Goal: Information Seeking & Learning: Check status

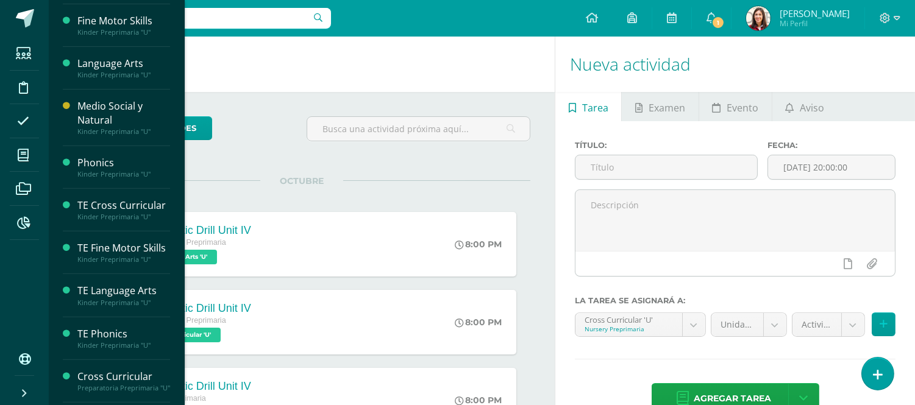
scroll to position [916, 0]
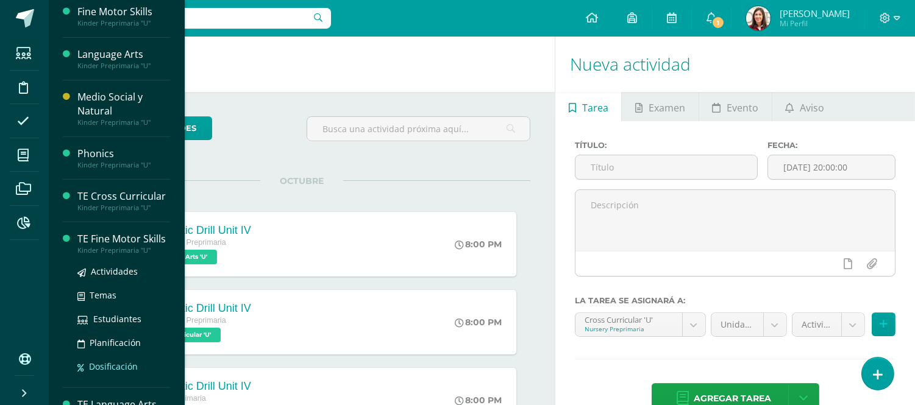
click at [112, 364] on span "Dosificación" at bounding box center [113, 367] width 49 height 12
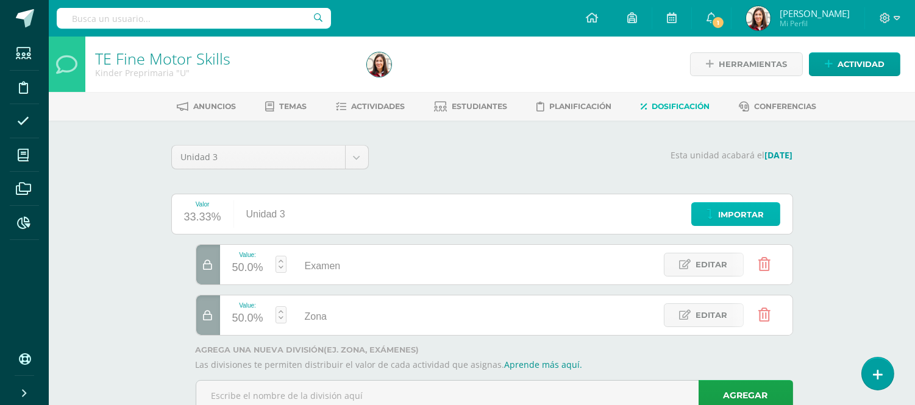
click at [730, 224] on span "Importar" at bounding box center [741, 215] width 46 height 23
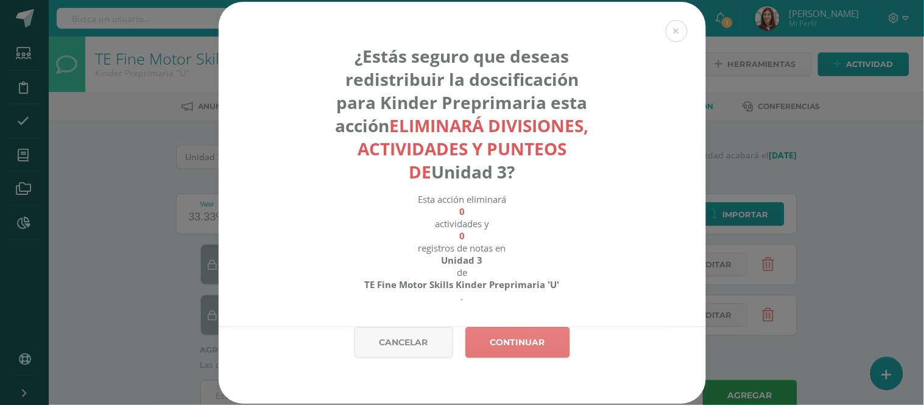
click at [502, 349] on link "Continuar" at bounding box center [517, 342] width 105 height 31
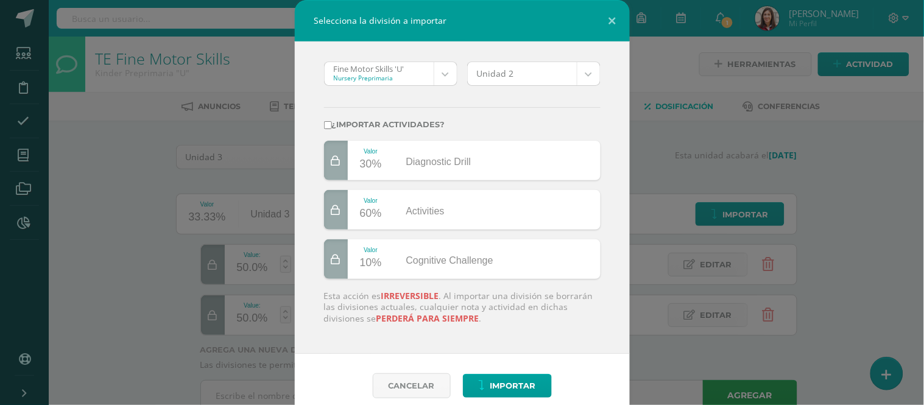
click at [448, 71] on body "Selecciona la división a importar Fine Motor Skills 'U' Nursery Preprimaria Fin…" at bounding box center [462, 222] width 924 height 445
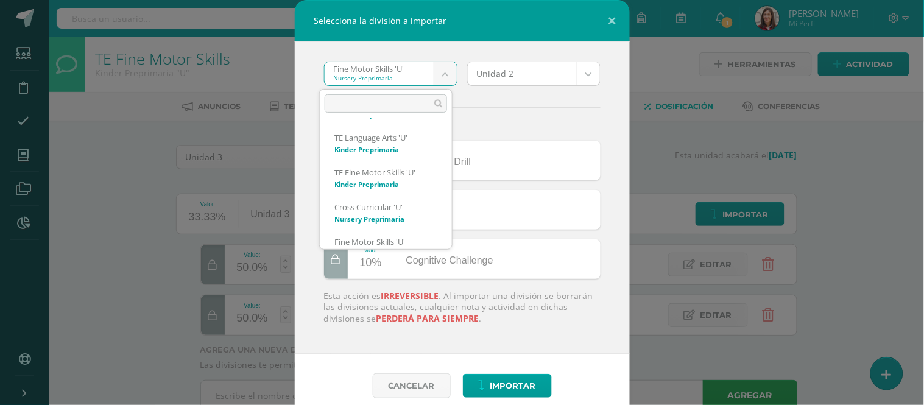
scroll to position [955, 0]
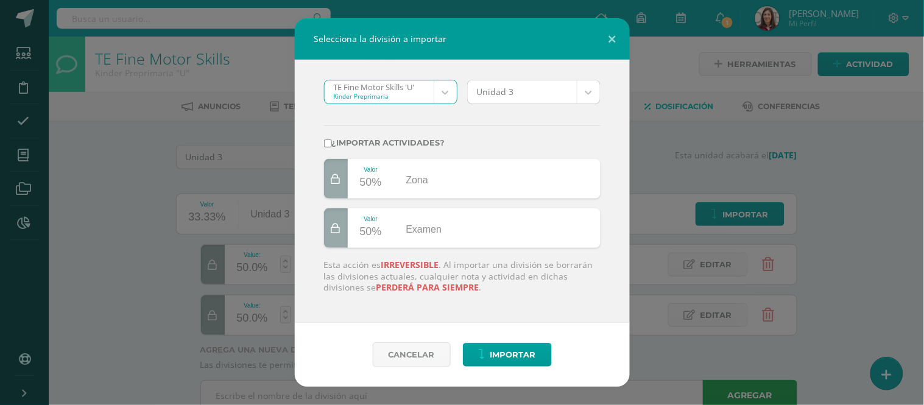
select select "2563"
click at [589, 94] on body "Selecciona la división a importar TE Fine Motor Skills 'U' Kinder Preprimaria F…" at bounding box center [462, 222] width 924 height 445
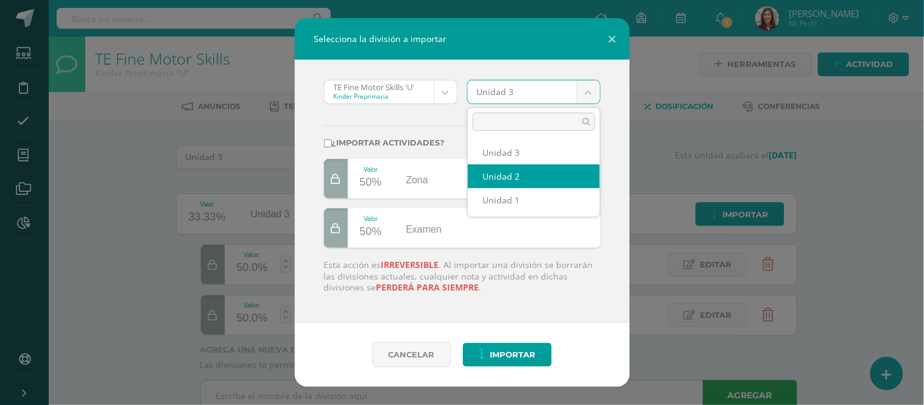
select select "201541"
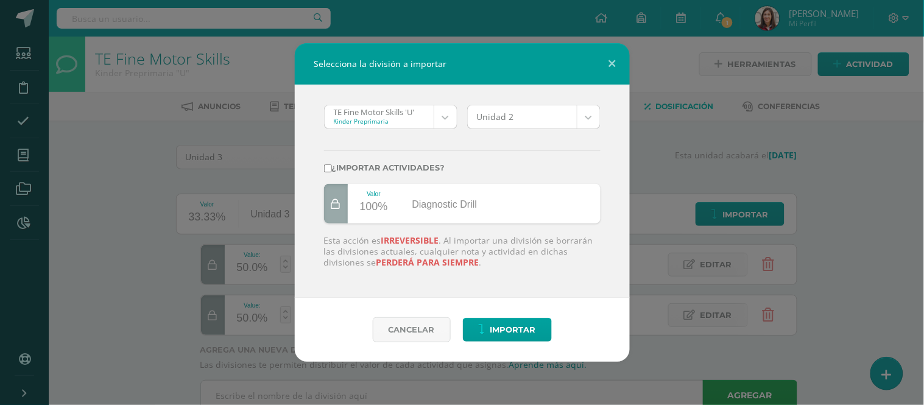
click at [372, 166] on label "¿Importar actividades?" at bounding box center [462, 167] width 277 height 9
click at [332, 166] on input "¿Importar actividades?" at bounding box center [328, 169] width 8 height 8
checkbox input "true"
click at [492, 330] on span "Importar" at bounding box center [513, 330] width 46 height 23
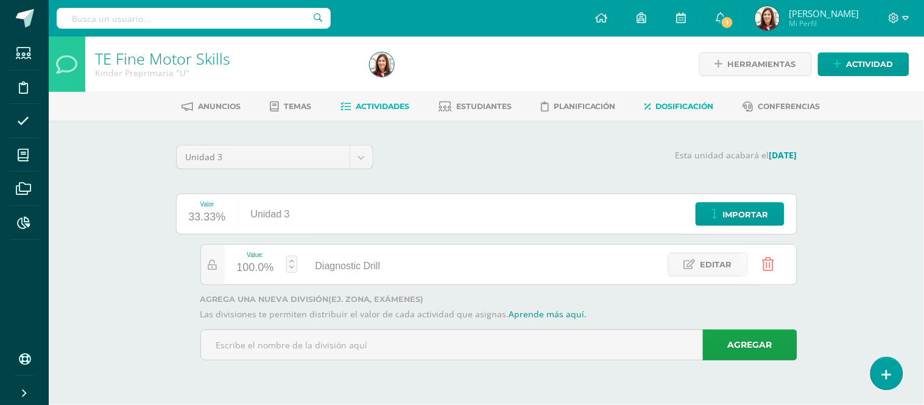
click at [356, 107] on span "Actividades" at bounding box center [383, 106] width 54 height 9
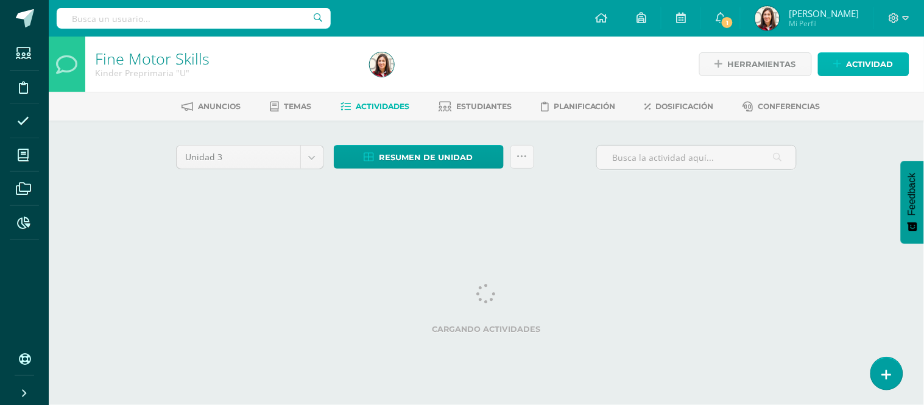
click at [873, 68] on span "Actividad" at bounding box center [870, 64] width 47 height 23
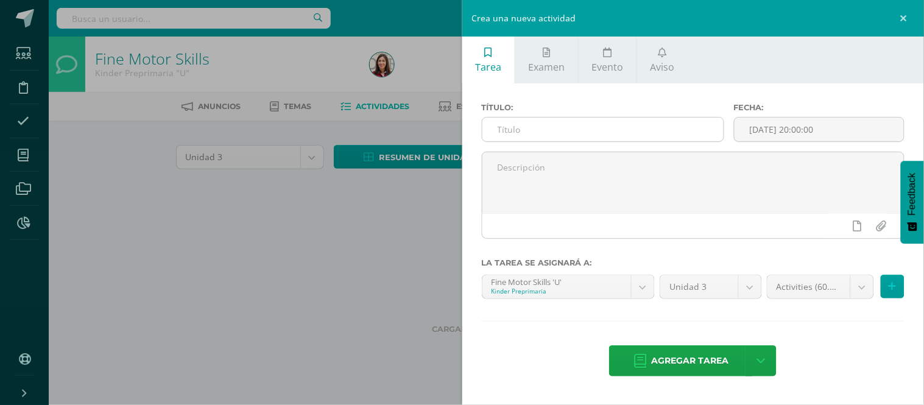
click at [648, 131] on input "text" at bounding box center [603, 130] width 241 height 24
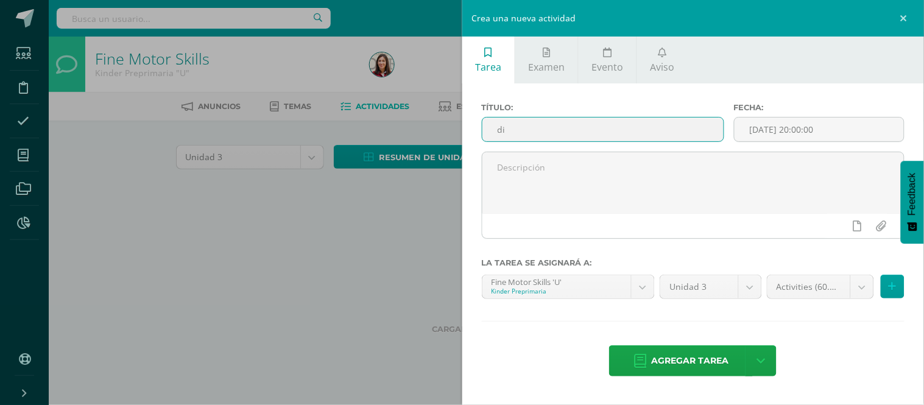
type input "d"
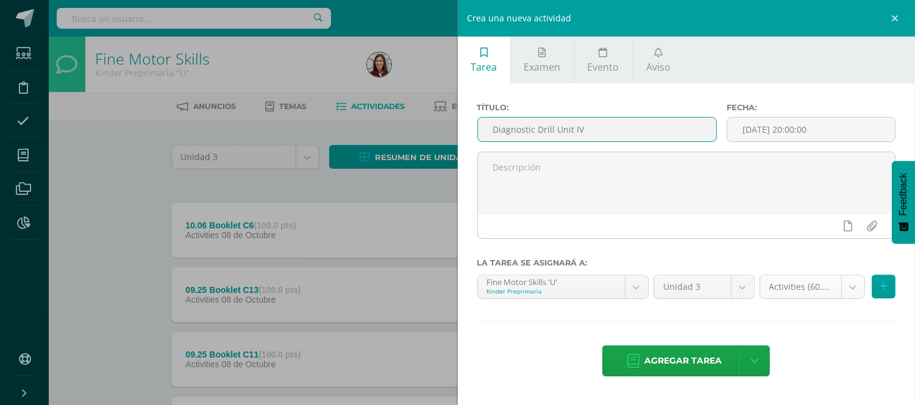
type input "Diagnostic Drill Unit IV"
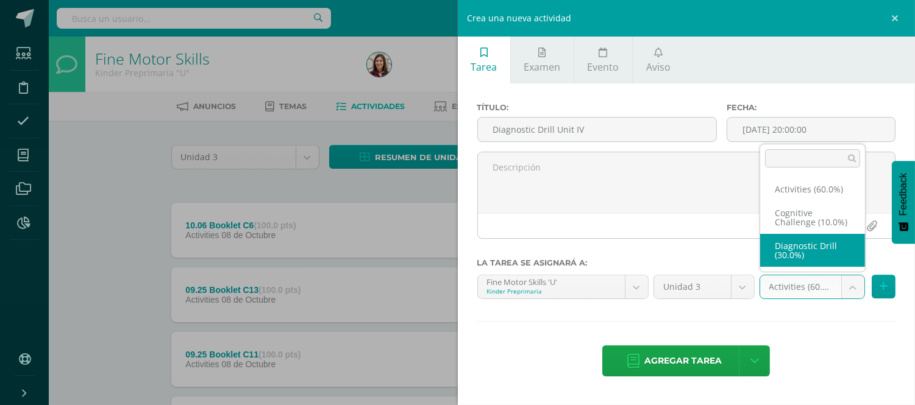
select select "204304"
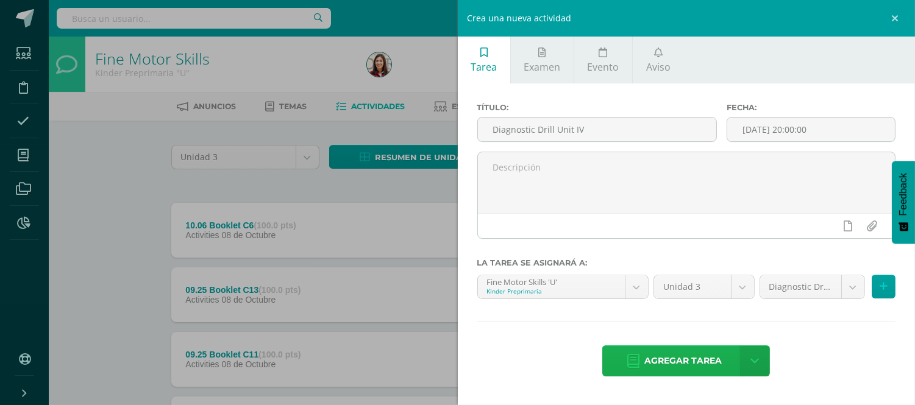
click at [701, 356] on span "Agregar tarea" at bounding box center [682, 361] width 77 height 30
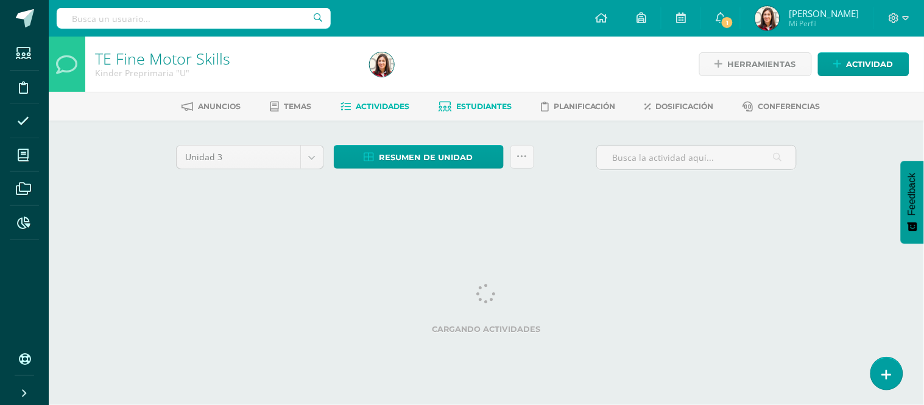
click at [466, 102] on span "Estudiantes" at bounding box center [483, 106] width 55 height 9
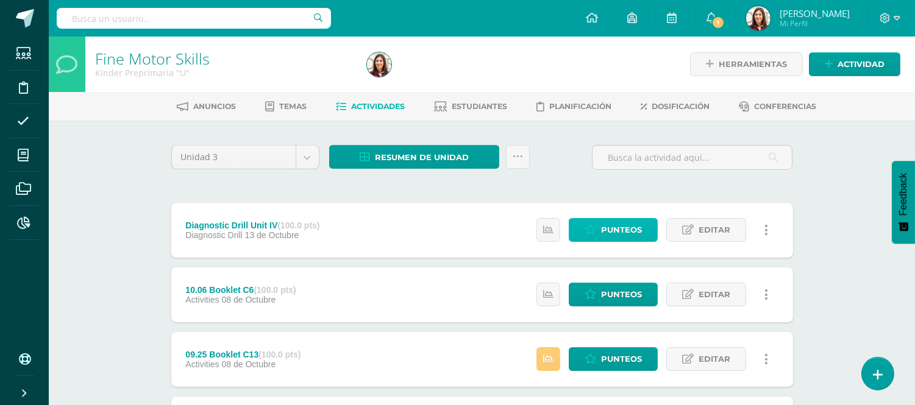
click at [613, 239] on span "Punteos" at bounding box center [621, 230] width 41 height 23
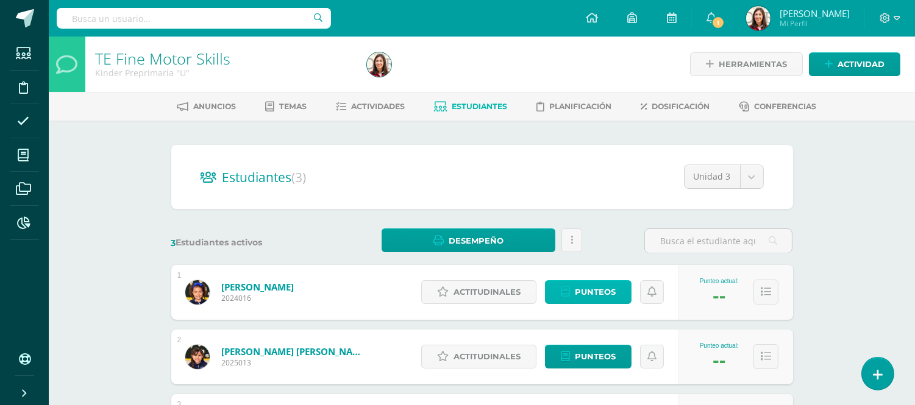
click at [611, 282] on span "Punteos" at bounding box center [595, 292] width 41 height 23
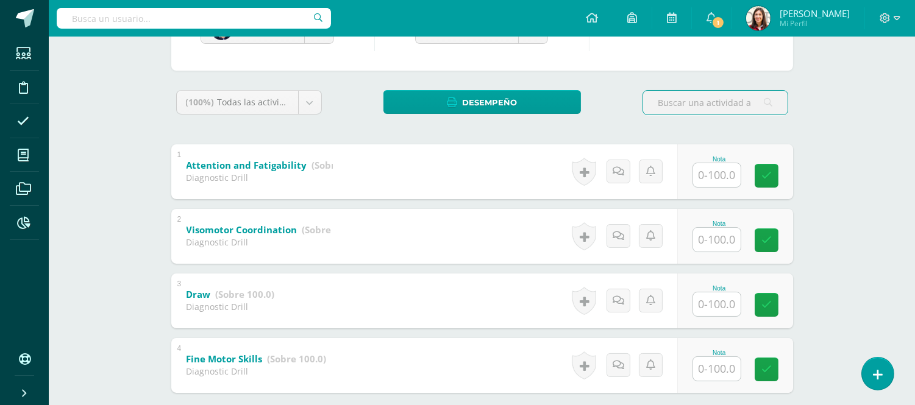
scroll to position [166, 0]
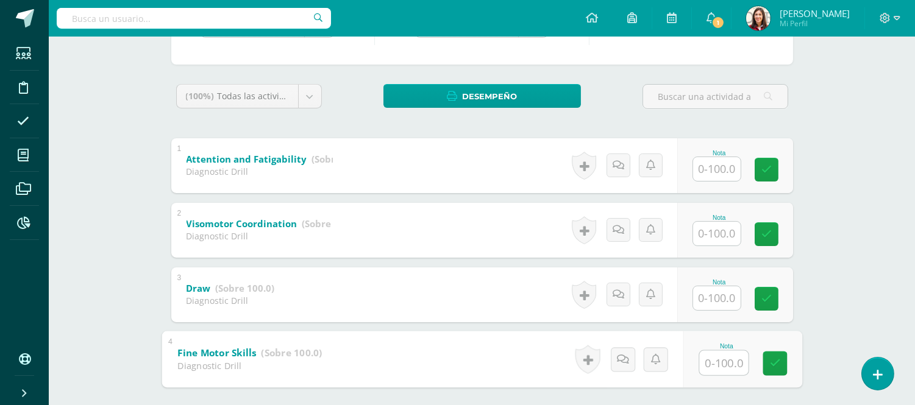
click at [713, 358] on input "text" at bounding box center [723, 362] width 49 height 24
type input "93"
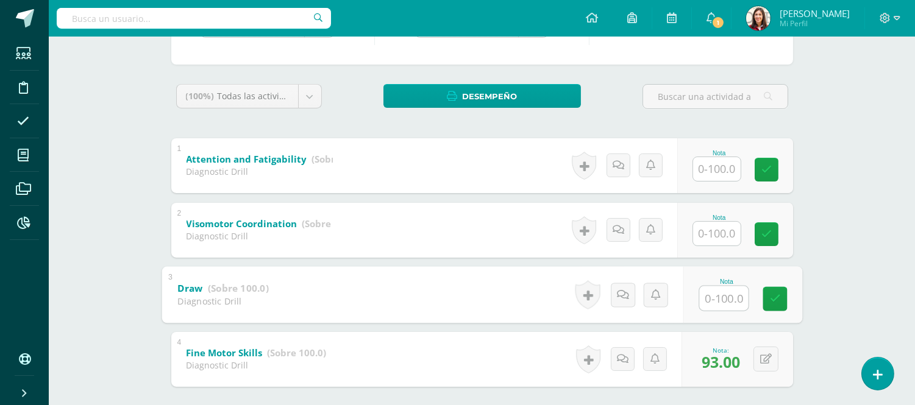
click at [722, 305] on input "text" at bounding box center [723, 298] width 49 height 24
type input "90"
click at [717, 230] on input "text" at bounding box center [717, 234] width 48 height 24
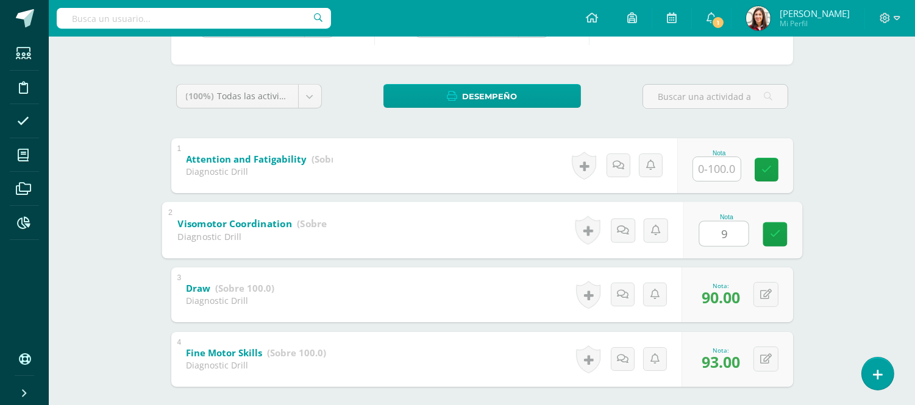
type input "91"
click at [717, 168] on input "text" at bounding box center [717, 169] width 48 height 24
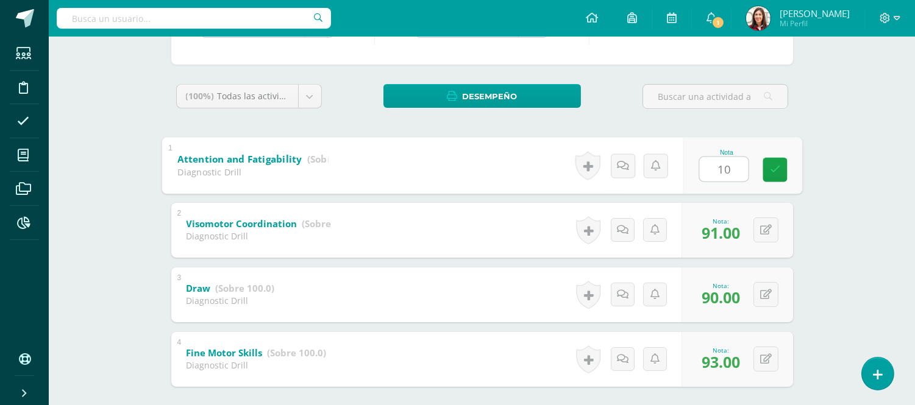
type input "100"
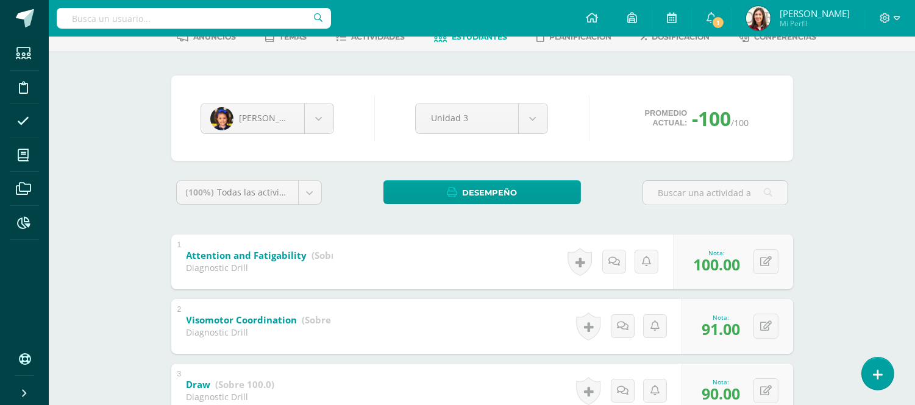
scroll to position [65, 0]
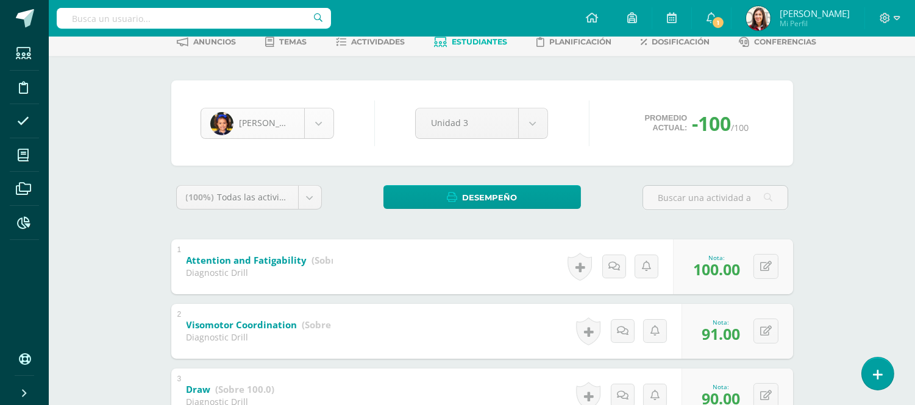
click at [319, 124] on body "Estudiantes Disciplina Asistencia Mis cursos Archivos Reportes Soporte Ayuda Re…" at bounding box center [457, 252] width 915 height 634
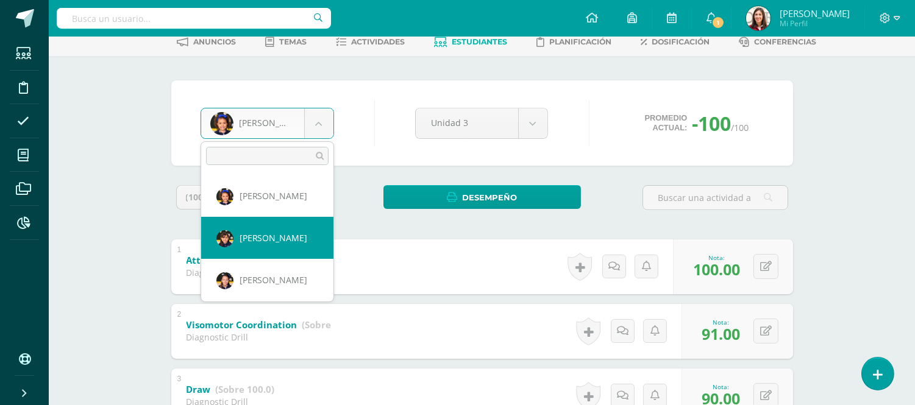
select select "601"
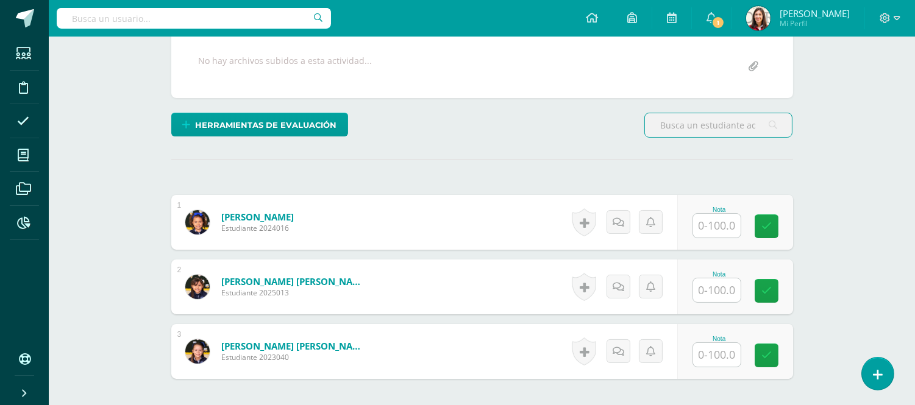
scroll to position [233, 0]
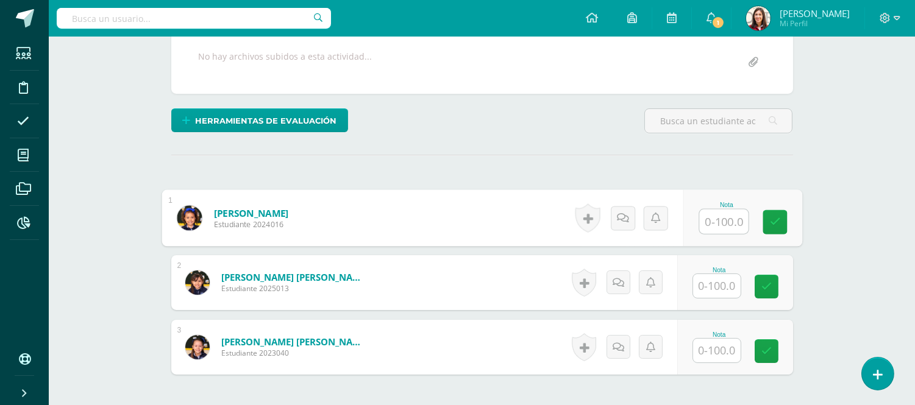
click at [717, 220] on input "text" at bounding box center [723, 222] width 49 height 24
type input "94"
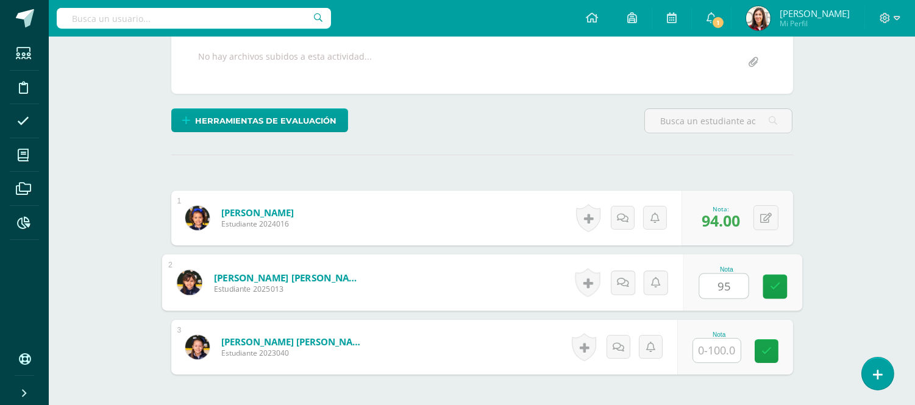
type input "95"
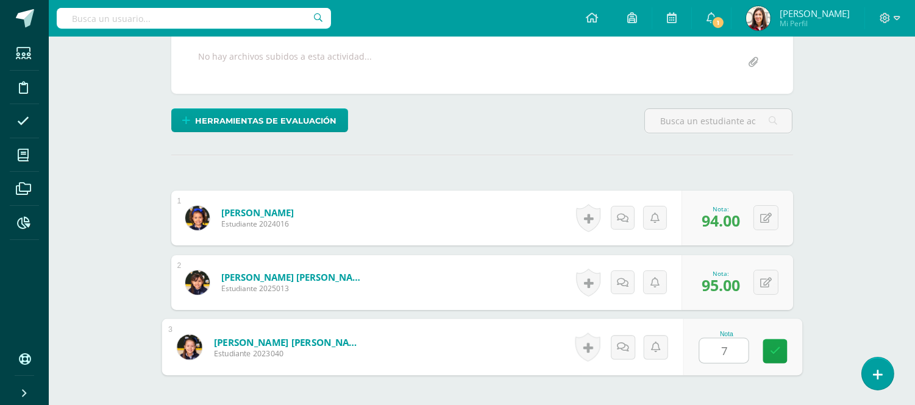
type input "78"
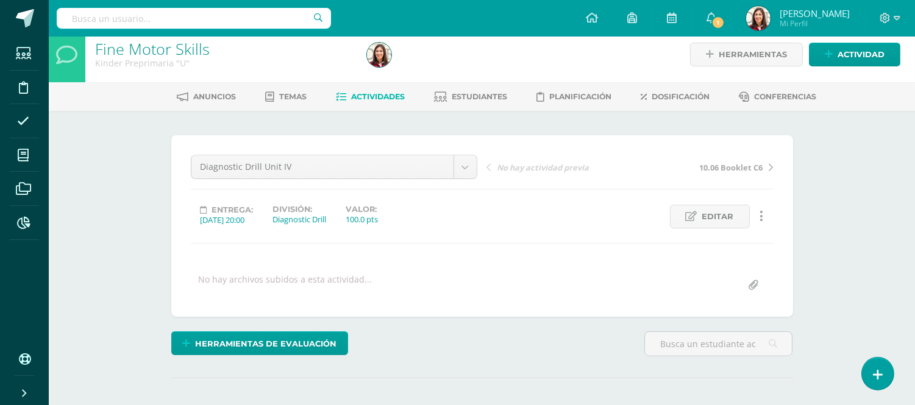
scroll to position [0, 0]
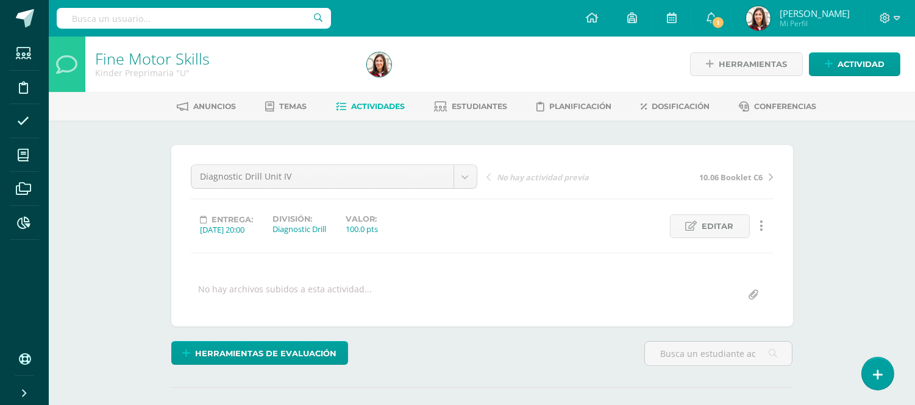
click at [386, 102] on span "Actividades" at bounding box center [378, 106] width 54 height 9
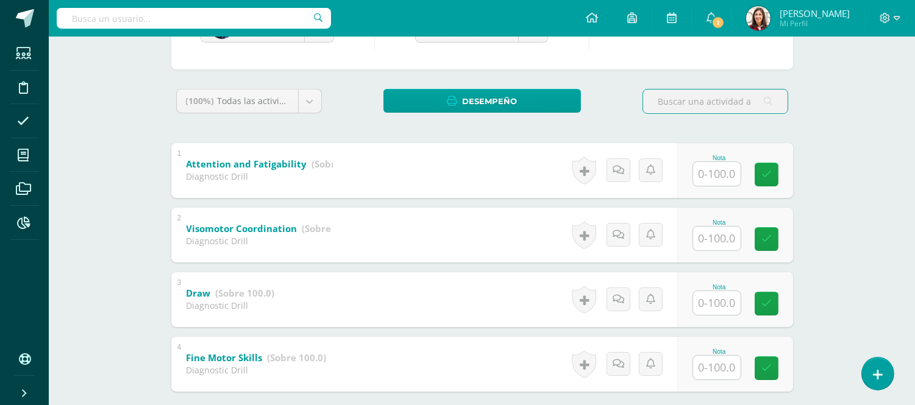
scroll to position [162, 0]
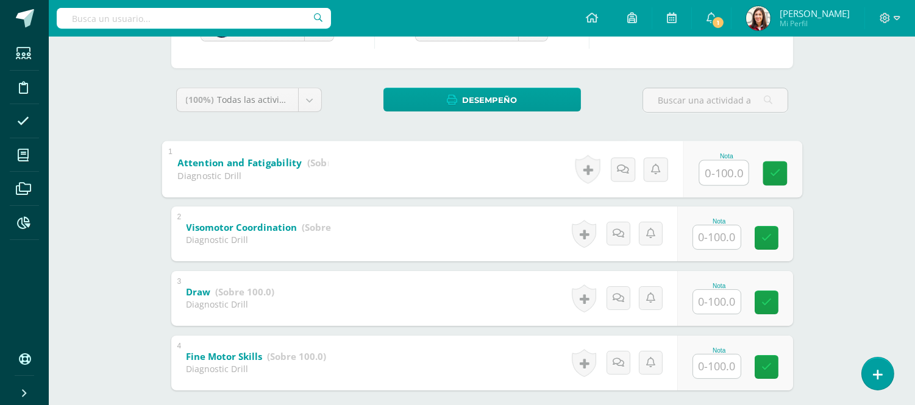
click at [720, 177] on input "text" at bounding box center [723, 172] width 49 height 24
type input "100"
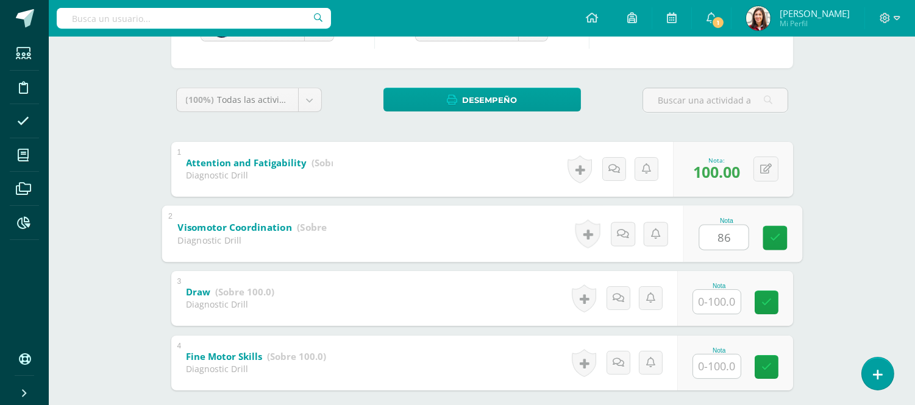
type input "86"
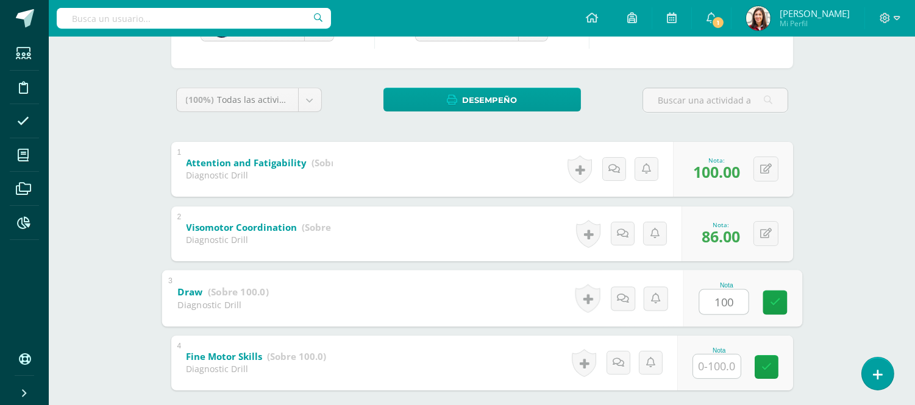
type input "100"
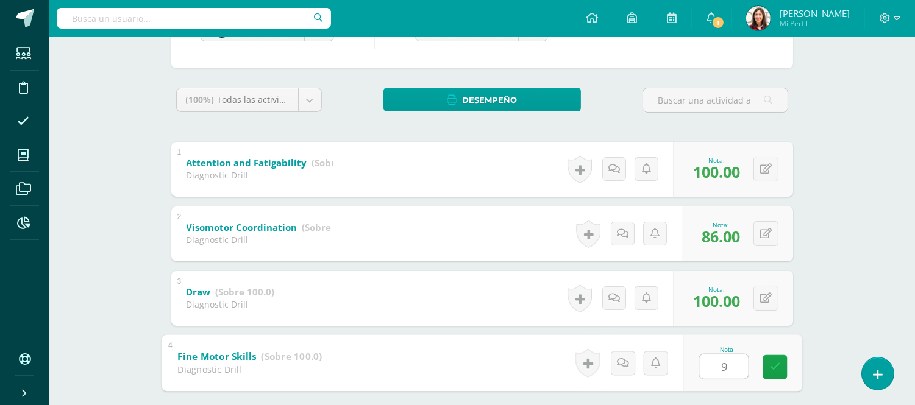
type input "93"
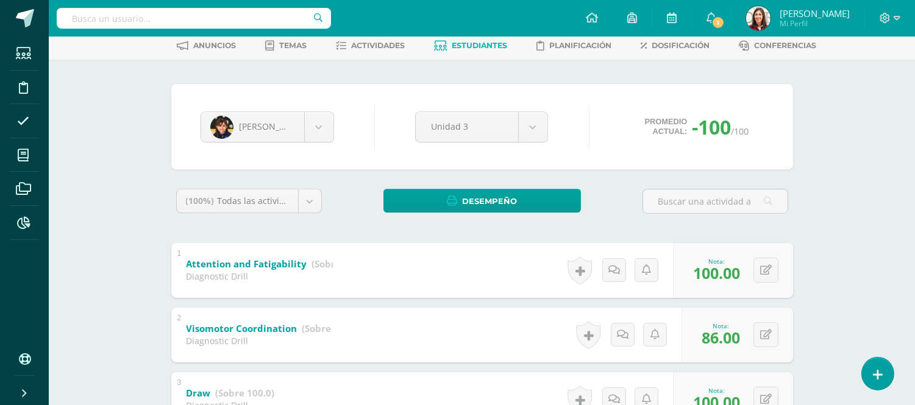
scroll to position [19, 0]
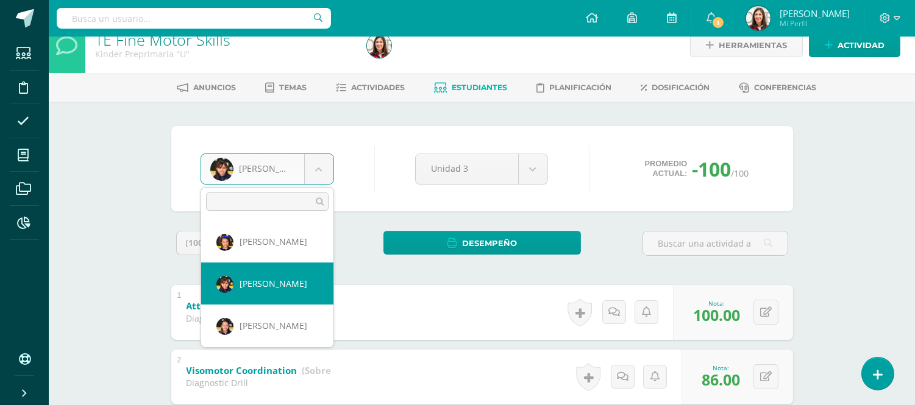
click at [325, 165] on body "Estudiantes Disciplina Asistencia Mis cursos Archivos Reportes Soporte Ayuda Re…" at bounding box center [457, 298] width 915 height 634
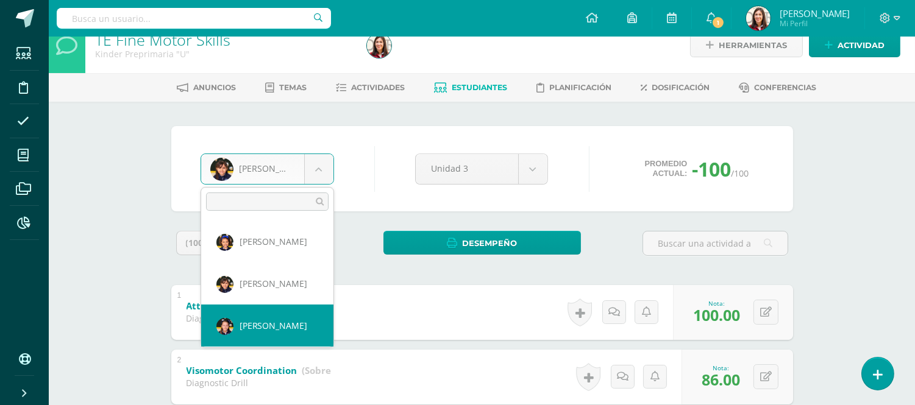
select select "568"
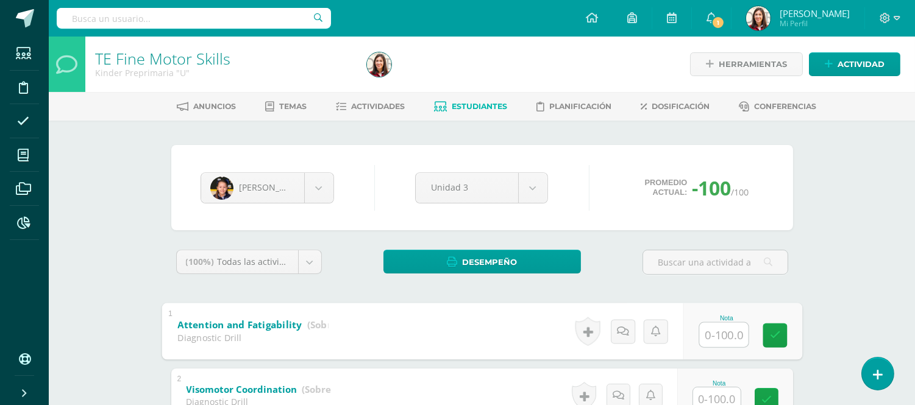
click at [714, 331] on input "text" at bounding box center [723, 334] width 49 height 24
type input "100"
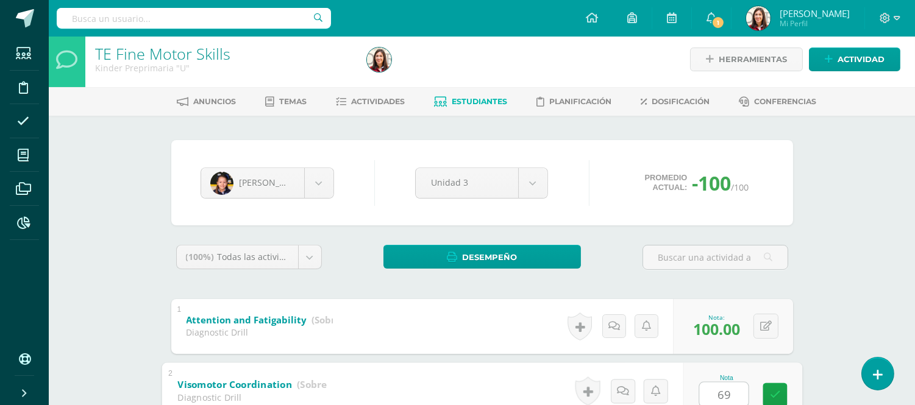
type input "69"
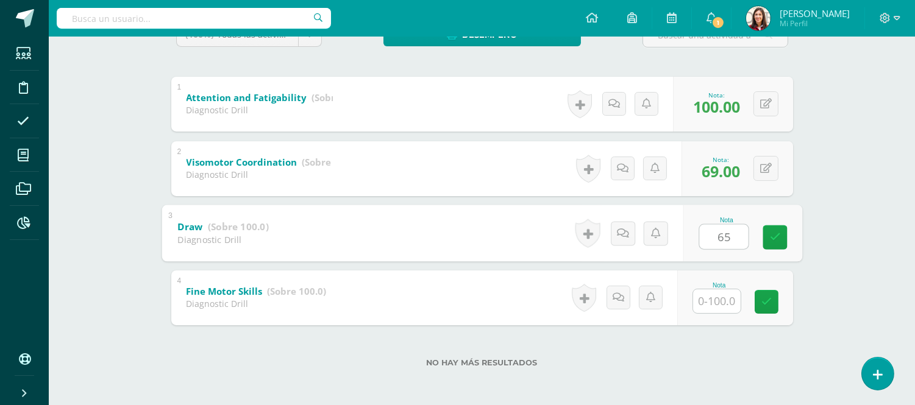
type input "65"
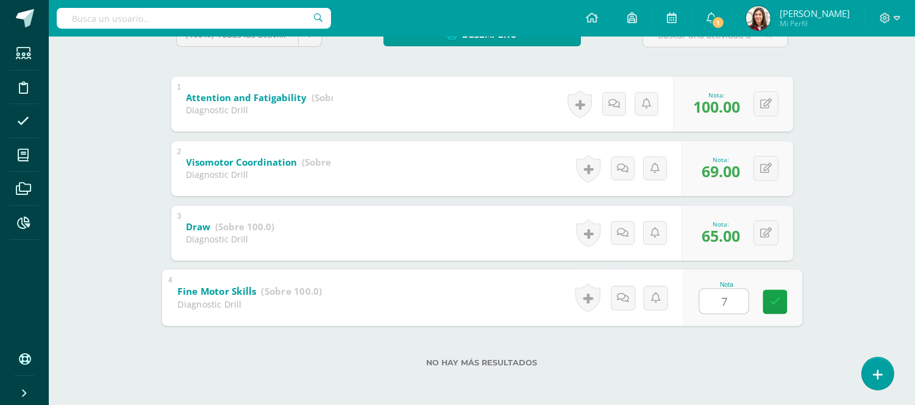
type input "78"
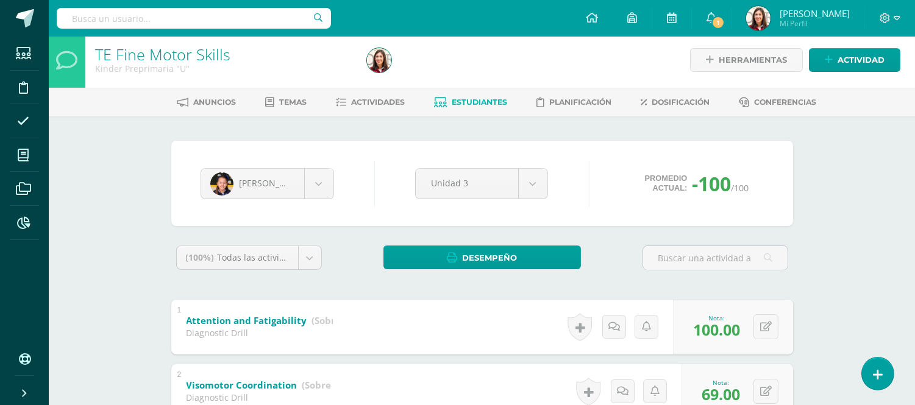
scroll to position [0, 0]
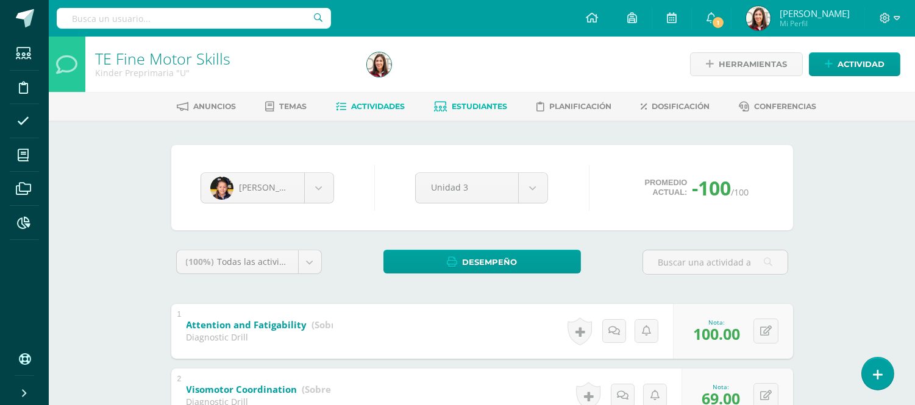
click at [362, 102] on span "Actividades" at bounding box center [378, 106] width 54 height 9
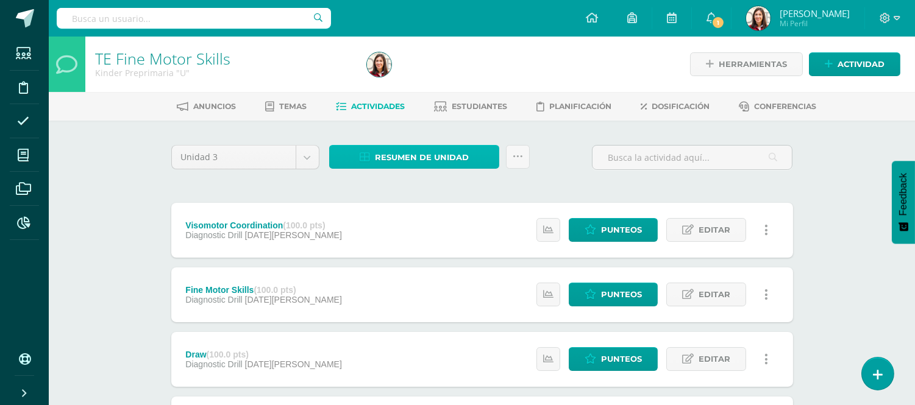
click at [400, 162] on span "Resumen de unidad" at bounding box center [422, 157] width 94 height 23
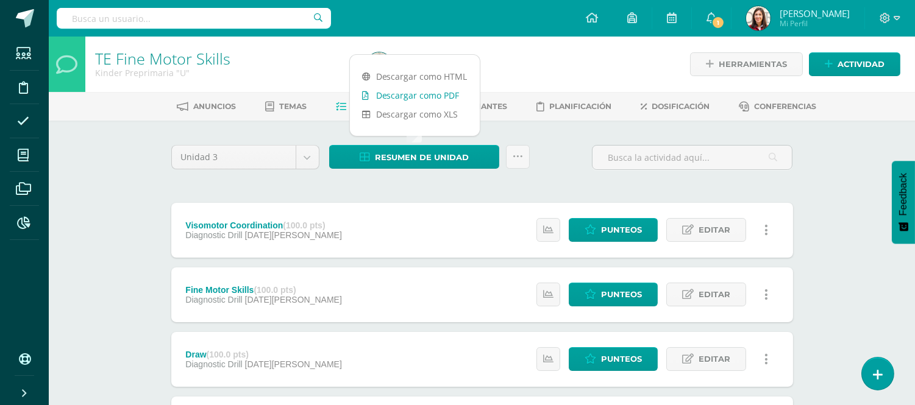
click at [412, 90] on link "Descargar como PDF" at bounding box center [415, 95] width 130 height 19
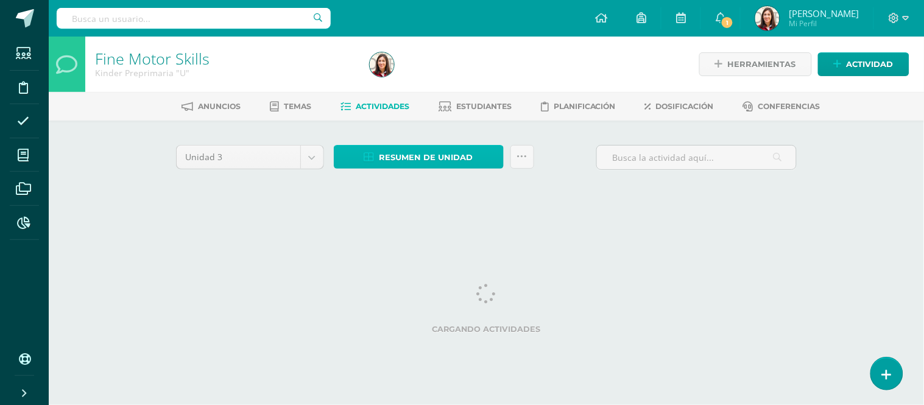
click at [437, 149] on span "Resumen de unidad" at bounding box center [427, 157] width 94 height 23
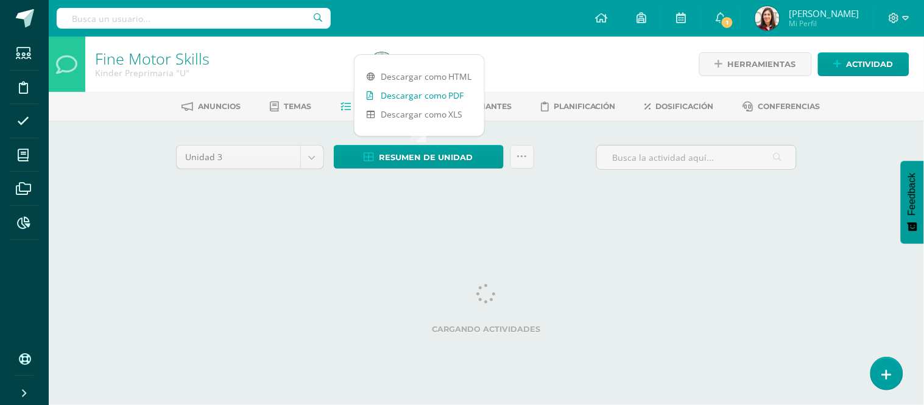
click at [433, 99] on link "Descargar como PDF" at bounding box center [420, 95] width 130 height 19
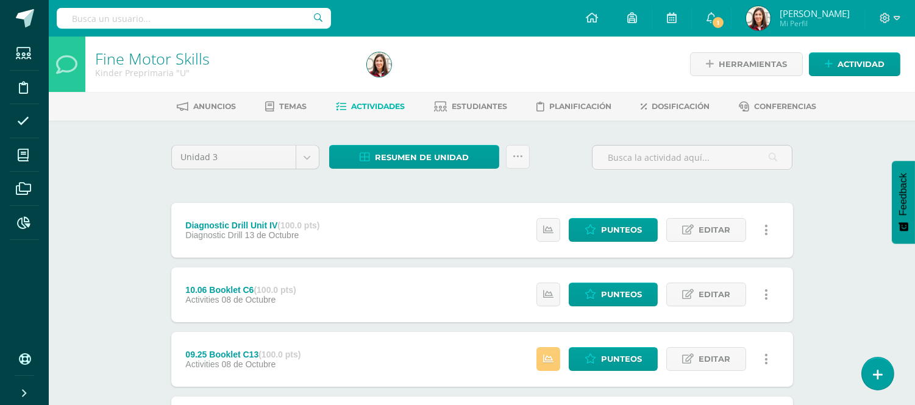
click at [380, 178] on div "Resumen de unidad Subir actividades en masa Enviar punteos a revision Historial…" at bounding box center [429, 162] width 210 height 35
click at [472, 113] on link "Estudiantes" at bounding box center [470, 106] width 73 height 19
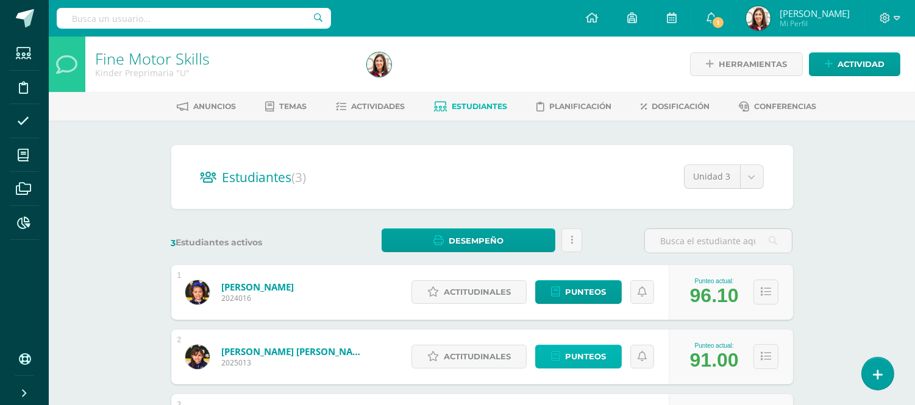
click at [597, 356] on span "Punteos" at bounding box center [585, 356] width 41 height 23
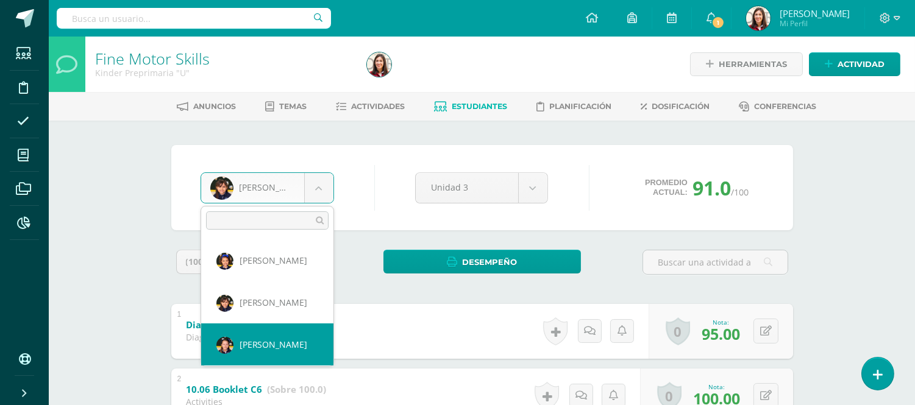
select select "568"
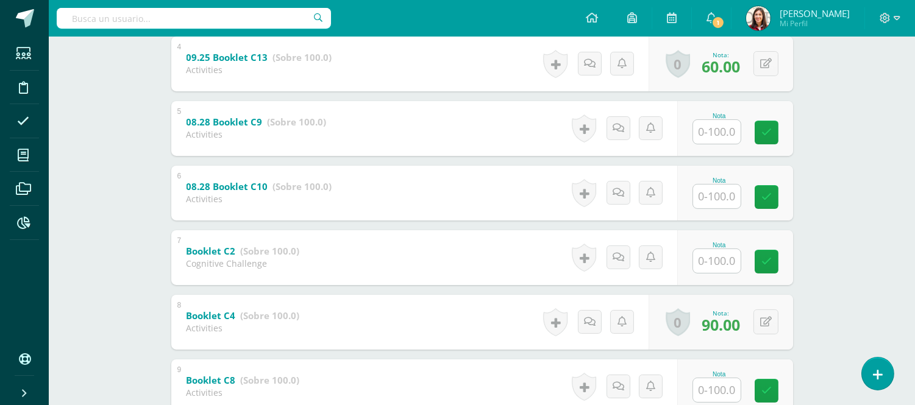
scroll to position [464, 0]
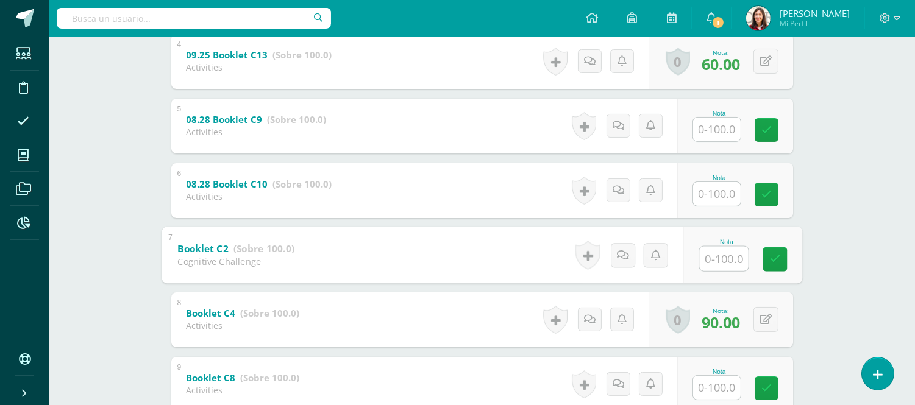
click at [722, 263] on input "text" at bounding box center [723, 258] width 49 height 24
type input "80"
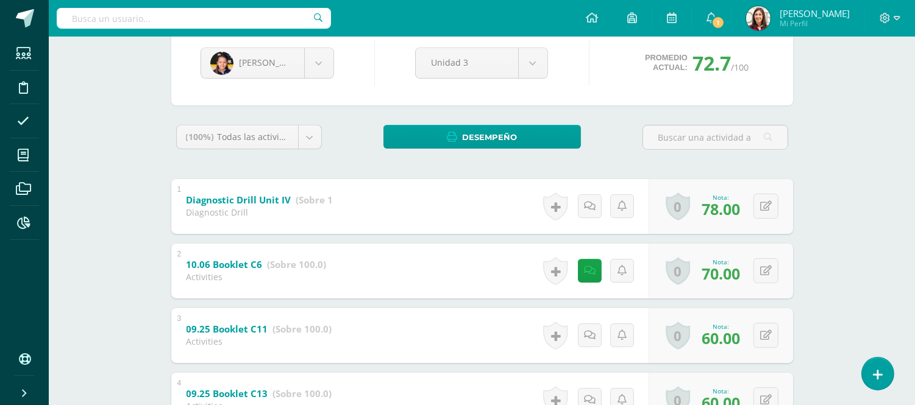
scroll to position [0, 0]
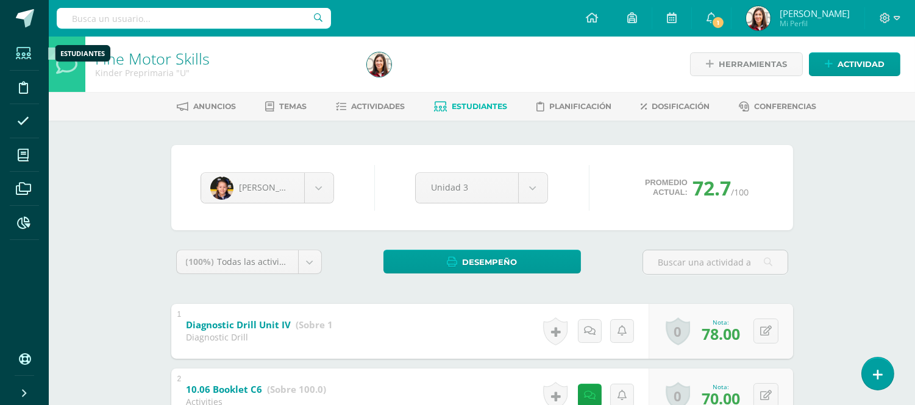
click at [24, 60] on span at bounding box center [23, 53] width 27 height 27
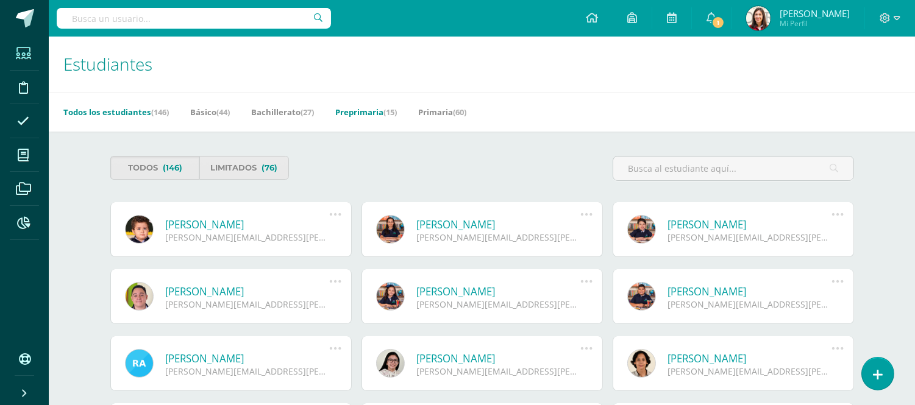
click at [363, 104] on link "Preprimaria (15)" at bounding box center [366, 111] width 62 height 19
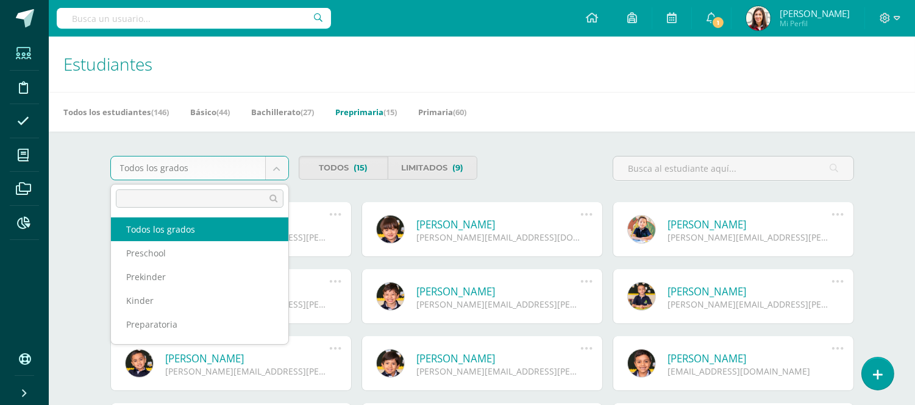
click at [269, 179] on body "Estudiantes Disciplina Asistencia Mis cursos Archivos Reportes Soporte Ayuda Re…" at bounding box center [457, 296] width 915 height 593
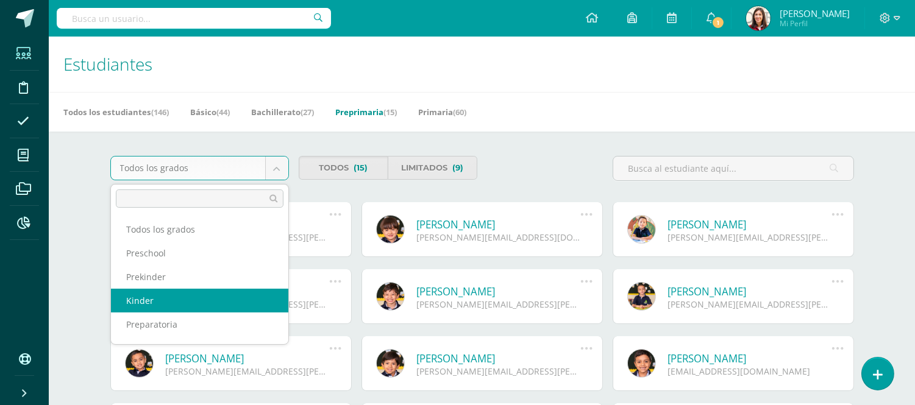
select select "19"
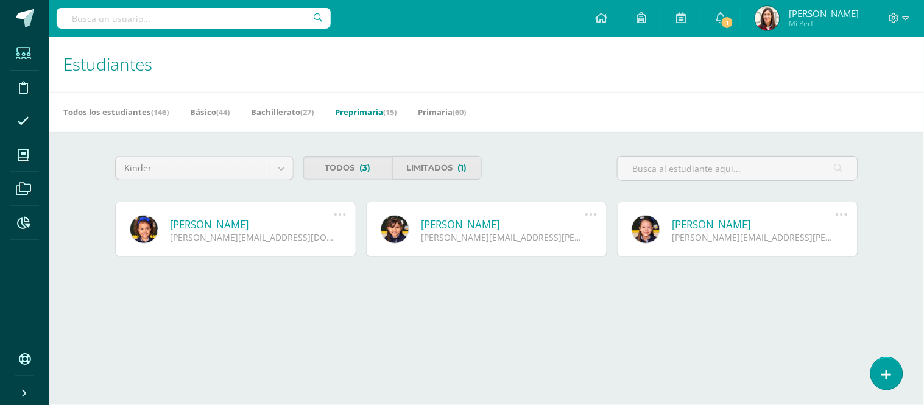
click at [253, 224] on link "[PERSON_NAME]" at bounding box center [253, 225] width 164 height 14
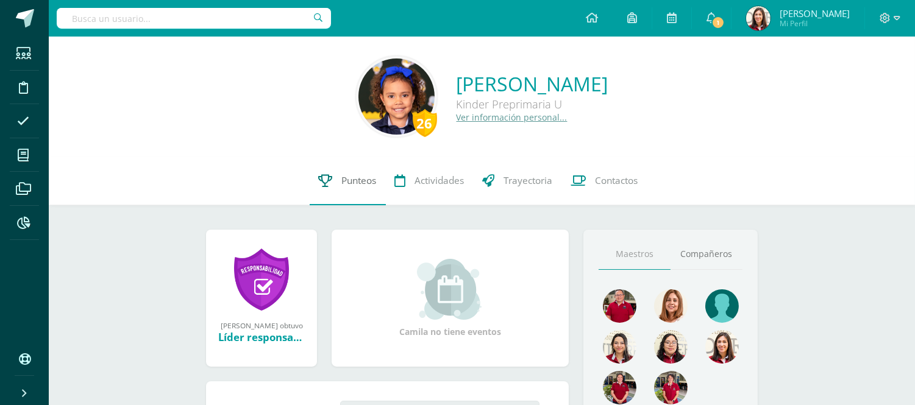
click at [344, 185] on span "Punteos" at bounding box center [359, 180] width 35 height 13
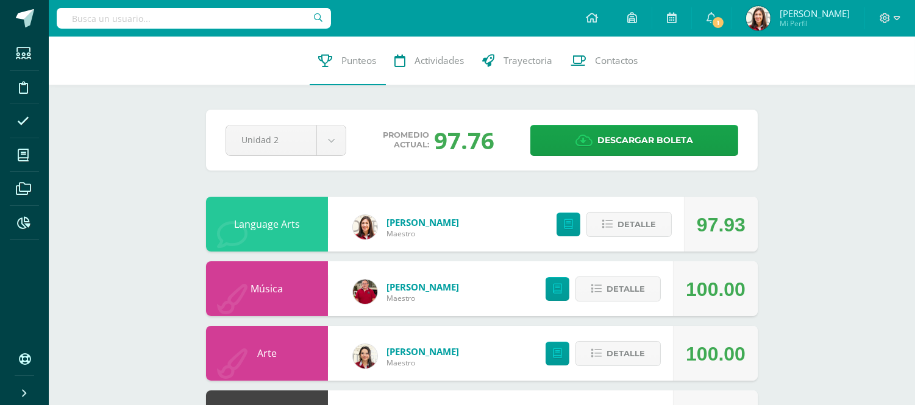
drag, startPoint x: 915, startPoint y: 51, endPoint x: 924, endPoint y: 7, distance: 44.7
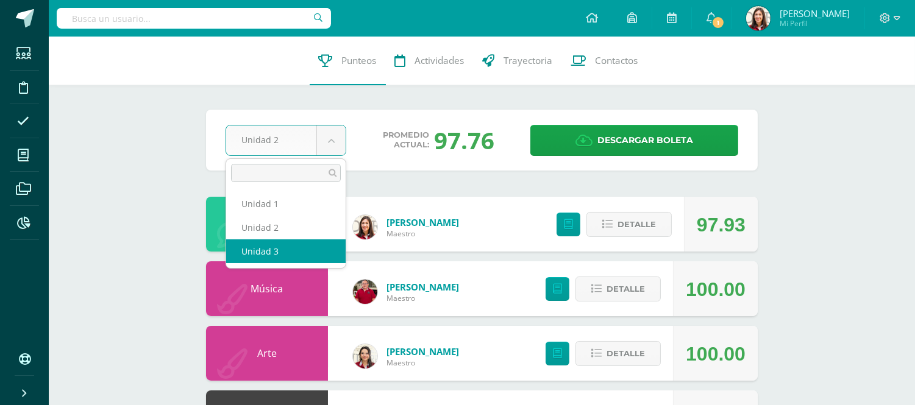
select select "Unidad 3"
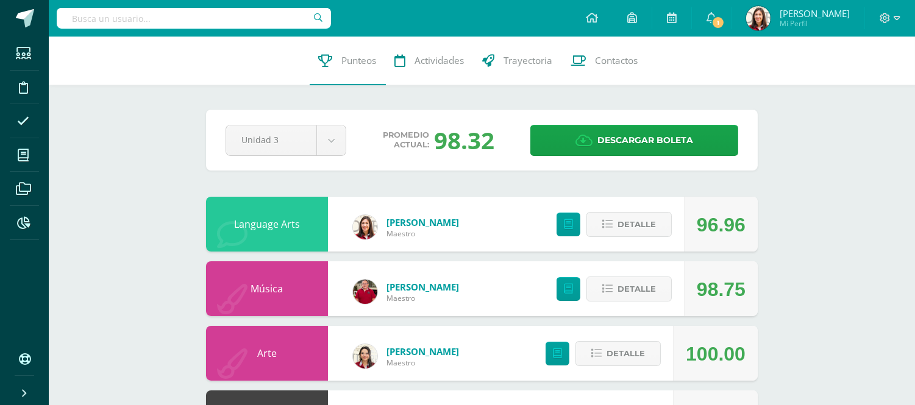
drag, startPoint x: 919, startPoint y: 49, endPoint x: 922, endPoint y: 9, distance: 39.8
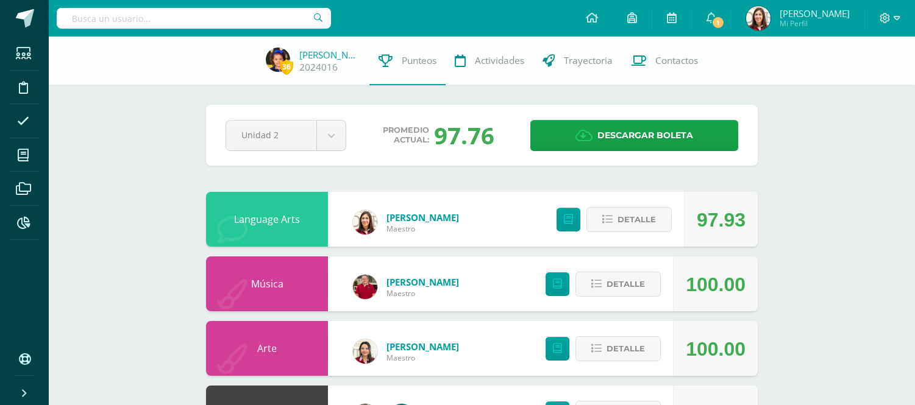
select select "Unidad 3"
